Goal: Information Seeking & Learning: Learn about a topic

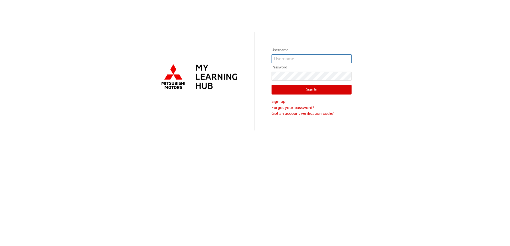
type input "0007202621"
click at [295, 90] on button "Sign In" at bounding box center [312, 90] width 80 height 10
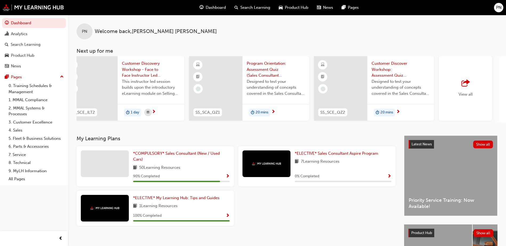
scroll to position [0, 265]
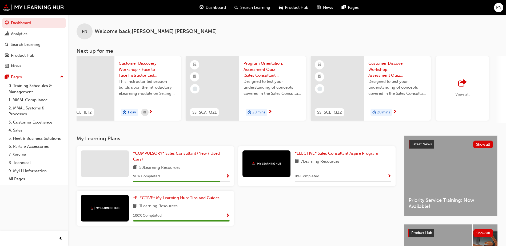
click at [473, 88] on div "View all" at bounding box center [462, 88] width 53 height 65
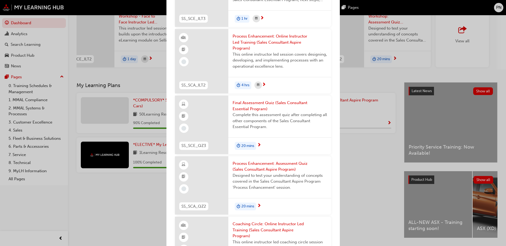
scroll to position [423, 0]
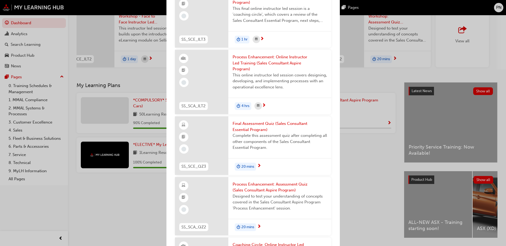
click at [344, 85] on div "Next up for me CF_INDDLR_M2 Introduction to MMC & MMAL Brand and Heritage (Deal…" at bounding box center [253, 123] width 506 height 246
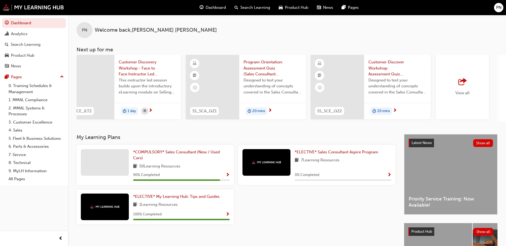
scroll to position [0, 0]
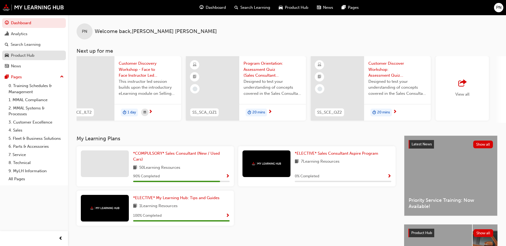
click at [29, 55] on div "Product Hub" at bounding box center [22, 56] width 23 height 6
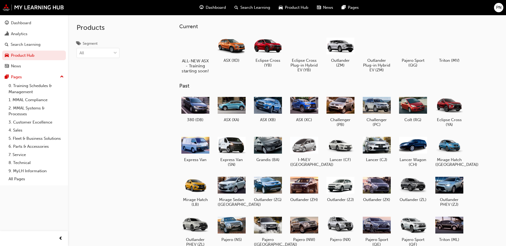
click at [197, 49] on div at bounding box center [196, 45] width 30 height 21
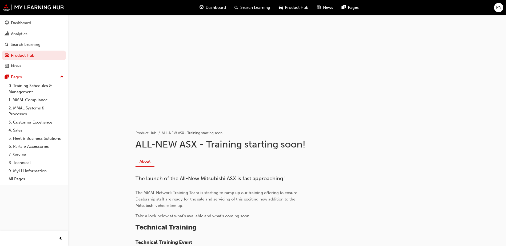
click at [321, 7] on div "News" at bounding box center [325, 7] width 25 height 11
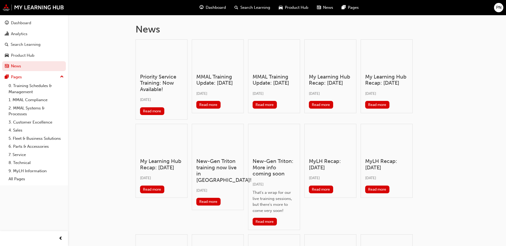
click at [292, 7] on span "Product Hub" at bounding box center [296, 8] width 23 height 6
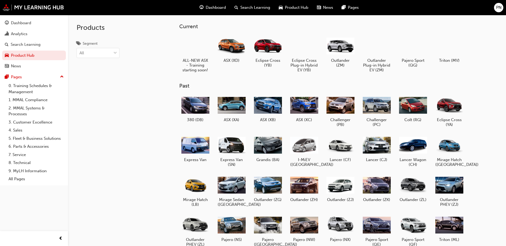
click at [145, 78] on div "Products Segment All" at bounding box center [111, 138] width 87 height 246
click at [33, 65] on div "News" at bounding box center [34, 66] width 58 height 7
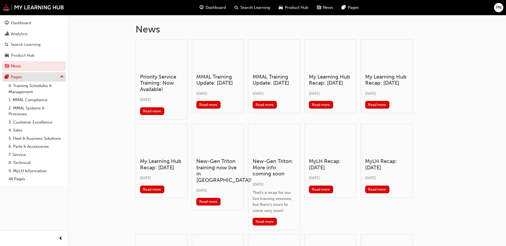
click at [17, 77] on div "Pages" at bounding box center [16, 77] width 11 height 6
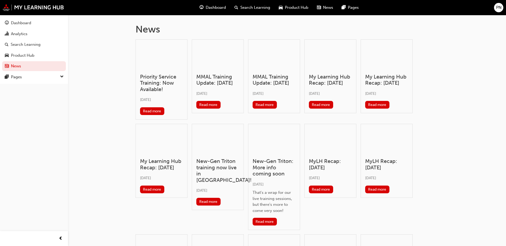
click at [63, 75] on span "down-icon" at bounding box center [62, 77] width 4 height 7
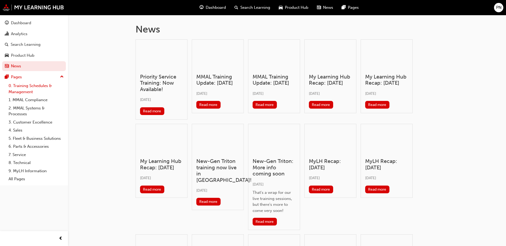
click at [41, 86] on link "0. Training Schedules & Management" at bounding box center [35, 89] width 59 height 14
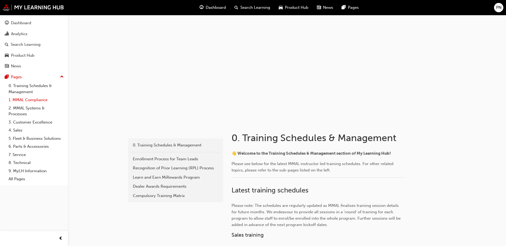
click at [33, 99] on link "1. MMAL Compliance" at bounding box center [35, 100] width 59 height 8
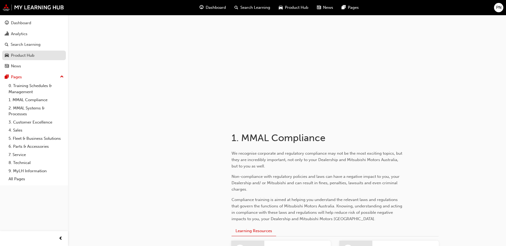
click at [22, 55] on div "Product Hub" at bounding box center [22, 56] width 23 height 6
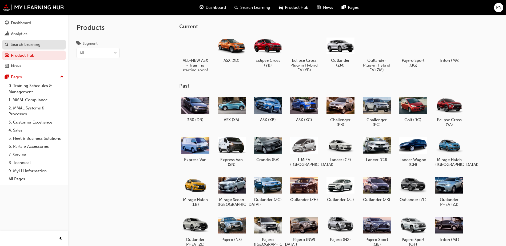
click at [22, 42] on div "Search Learning" at bounding box center [26, 45] width 30 height 6
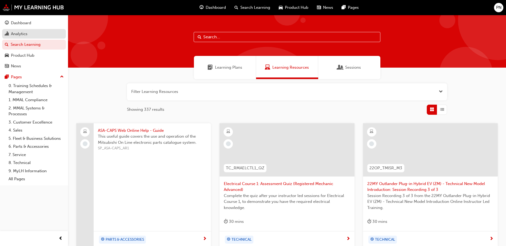
click at [22, 33] on div "Analytics" at bounding box center [19, 34] width 17 height 6
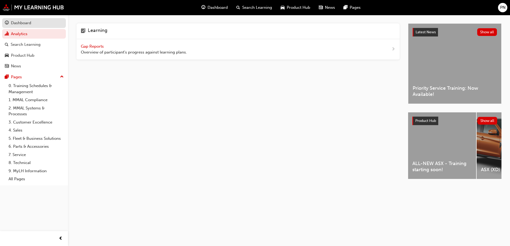
click at [27, 22] on div "Dashboard" at bounding box center [21, 23] width 20 height 6
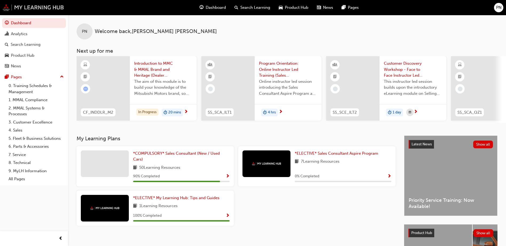
click at [29, 7] on img at bounding box center [33, 7] width 61 height 7
click at [21, 67] on div "News" at bounding box center [16, 66] width 10 height 6
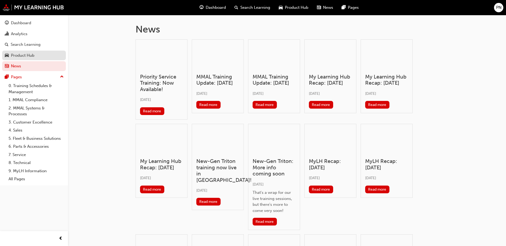
click at [26, 54] on div "Product Hub" at bounding box center [22, 56] width 23 height 6
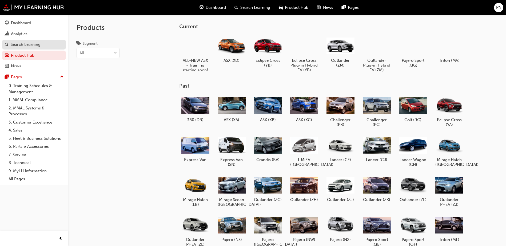
click at [33, 44] on div "Search Learning" at bounding box center [26, 45] width 30 height 6
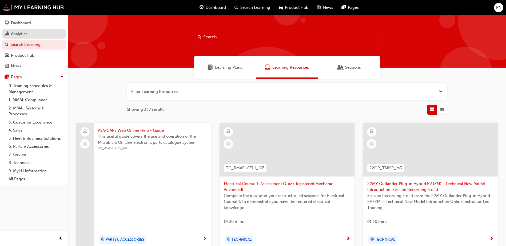
click at [25, 35] on div "Analytics" at bounding box center [19, 34] width 17 height 6
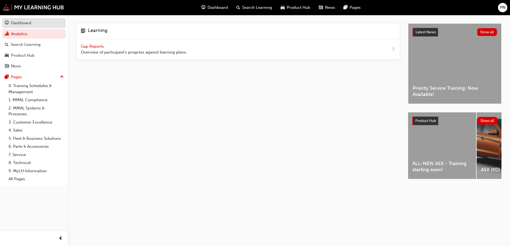
click at [24, 21] on div "Dashboard" at bounding box center [21, 23] width 20 height 6
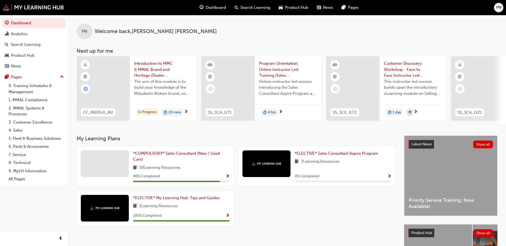
click at [324, 6] on span "News" at bounding box center [328, 8] width 10 height 6
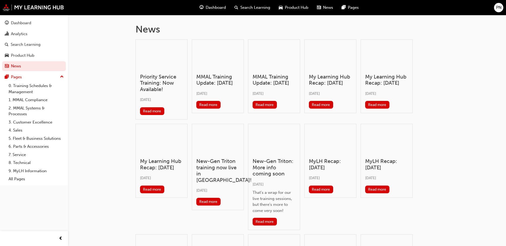
click at [107, 109] on div "News Priority Service Training: Now Available! [DATE] Read more MMAL Training U…" at bounding box center [253, 178] width 506 height 357
click at [29, 54] on div "Product Hub" at bounding box center [22, 56] width 23 height 6
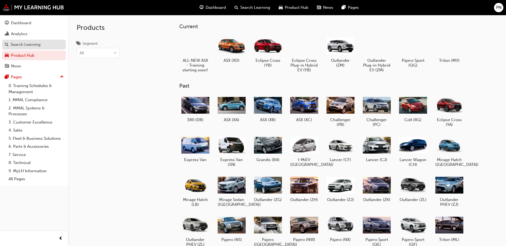
click at [27, 42] on div "Search Learning" at bounding box center [26, 45] width 30 height 6
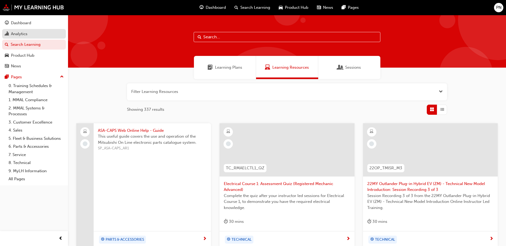
click at [23, 33] on div "Analytics" at bounding box center [19, 34] width 17 height 6
